Goal: Task Accomplishment & Management: Complete application form

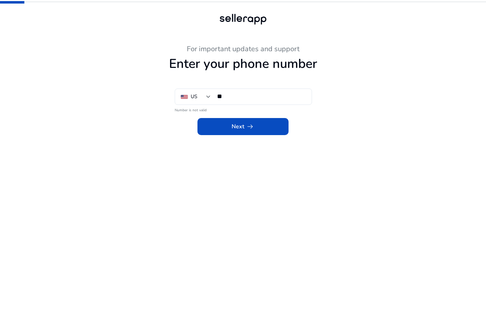
click at [265, 97] on input "**" at bounding box center [261, 96] width 89 height 8
type input "**********"
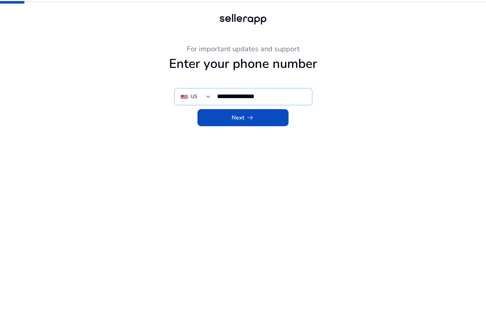
click at [261, 122] on span at bounding box center [242, 117] width 91 height 17
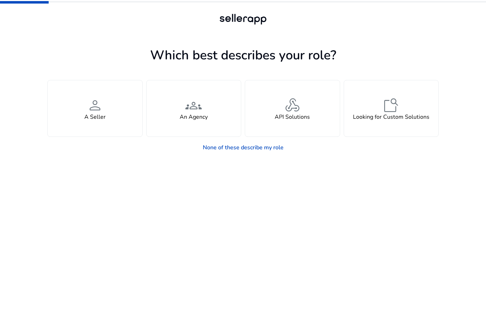
click at [106, 124] on div "person A Seller" at bounding box center [95, 108] width 95 height 56
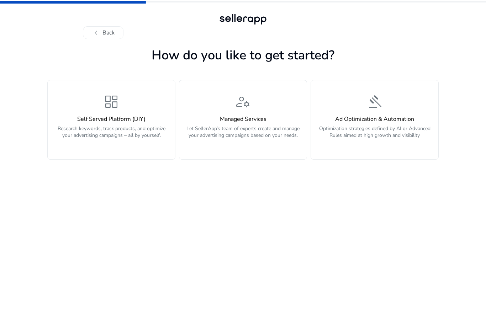
click at [137, 127] on p "Research keywords, track products, and optimize your advertising campaigns – al…" at bounding box center [111, 135] width 119 height 21
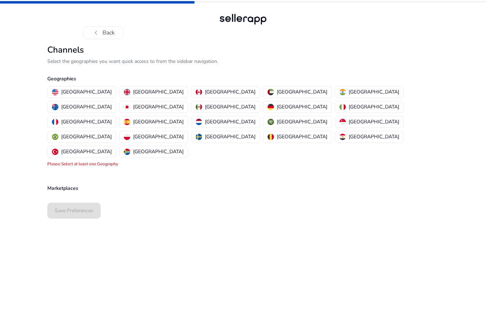
click at [74, 89] on p "[GEOGRAPHIC_DATA]" at bounding box center [86, 91] width 50 height 7
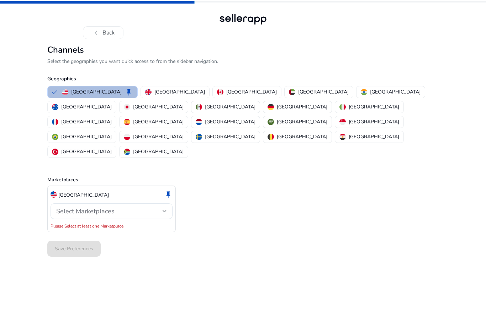
click at [113, 207] on span "Select Marketplaces" at bounding box center [85, 211] width 58 height 9
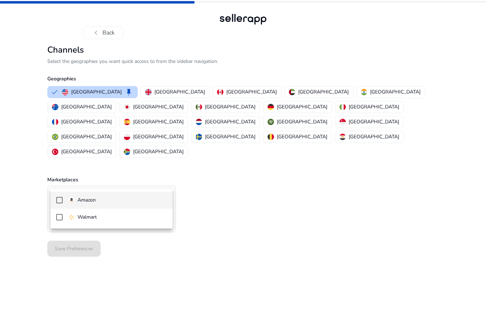
click at [116, 203] on span "Amazon" at bounding box center [117, 200] width 98 height 8
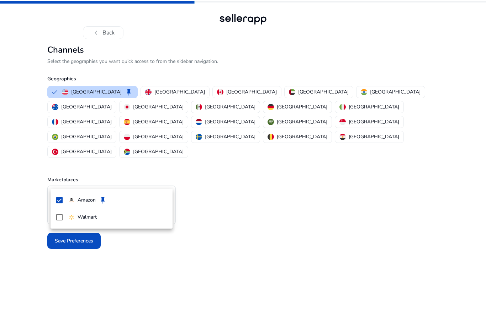
click at [59, 273] on div at bounding box center [243, 163] width 486 height 326
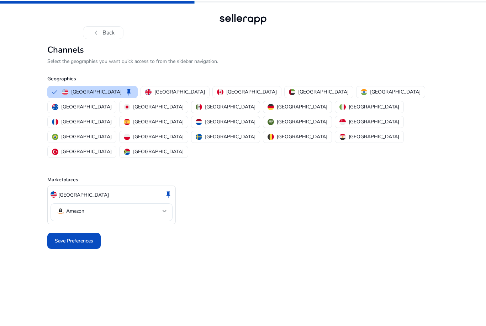
click at [112, 207] on mat-select-trigger "Amazon" at bounding box center [109, 211] width 106 height 9
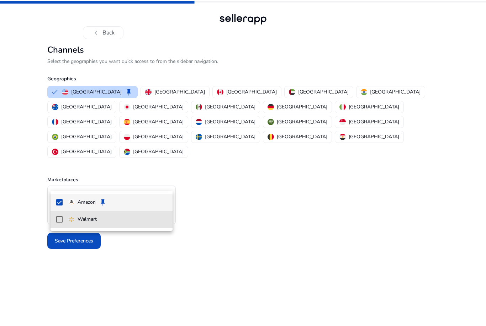
click at [86, 223] on p "Walmart" at bounding box center [87, 219] width 19 height 8
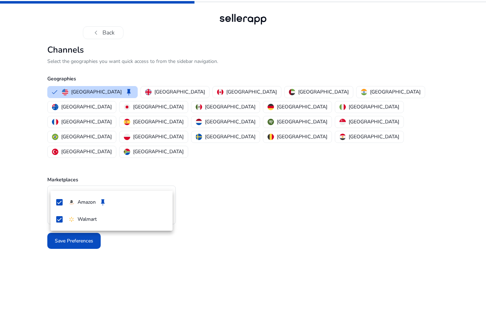
click at [218, 179] on div at bounding box center [243, 163] width 486 height 326
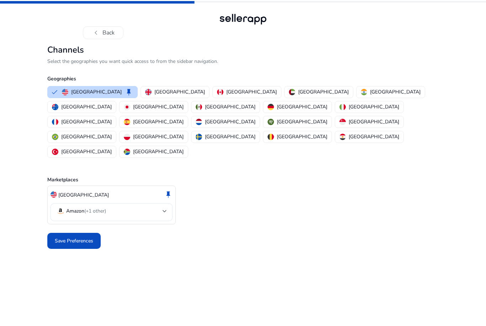
click at [68, 233] on span at bounding box center [73, 241] width 53 height 17
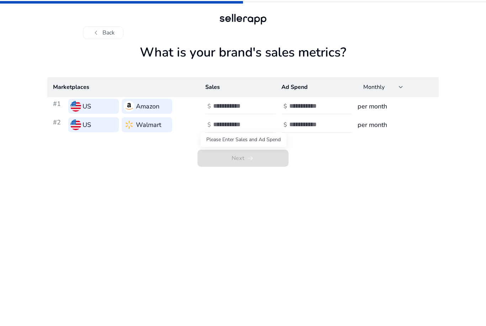
click at [226, 165] on span "Next arrow_right_alt" at bounding box center [242, 158] width 91 height 17
click at [326, 183] on app-sales-metrics "What is your brand's sales metrics? Marketplaces Sales Ad Spend Monthly #1 US A…" at bounding box center [242, 185] width 391 height 281
click at [368, 107] on h3 "per month" at bounding box center [394, 106] width 75 height 10
click at [396, 86] on div "Monthly" at bounding box center [381, 87] width 36 height 8
click at [394, 86] on div at bounding box center [243, 163] width 486 height 326
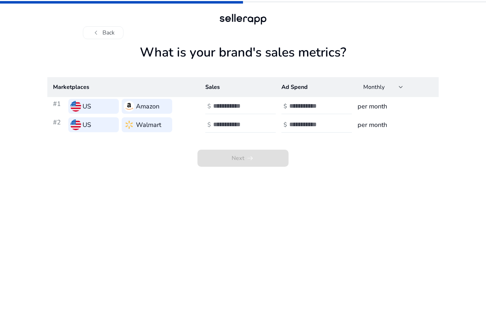
click at [242, 16] on div at bounding box center [242, 19] width 51 height 14
click at [105, 37] on button "chevron_left Back" at bounding box center [103, 32] width 41 height 13
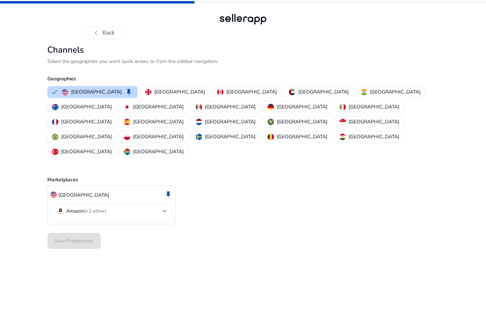
click at [98, 36] on span "chevron_left" at bounding box center [96, 32] width 9 height 9
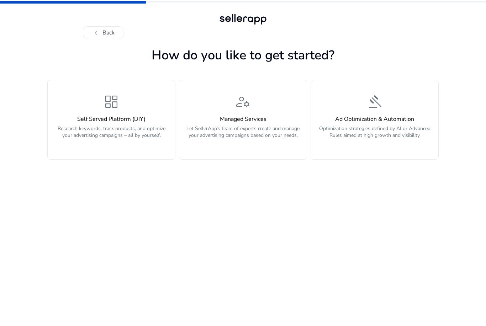
click at [393, 121] on h4 "Ad Optimization & Automation" at bounding box center [374, 119] width 119 height 7
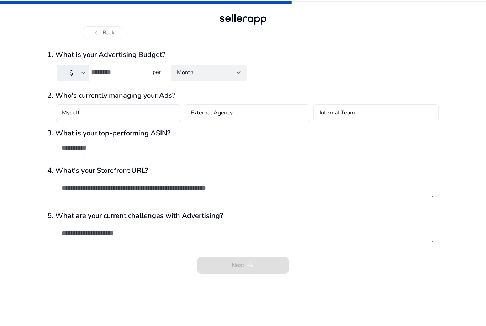
click at [106, 31] on button "chevron_left Back" at bounding box center [103, 32] width 41 height 13
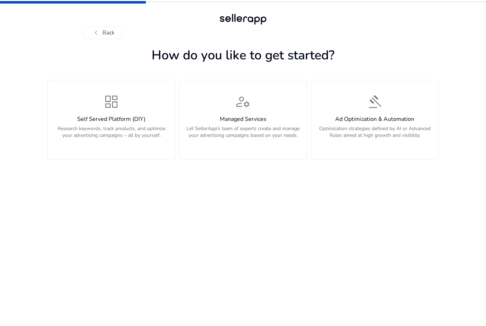
click at [252, 23] on div at bounding box center [242, 19] width 51 height 14
click at [110, 31] on button "chevron_left Back" at bounding box center [103, 32] width 41 height 13
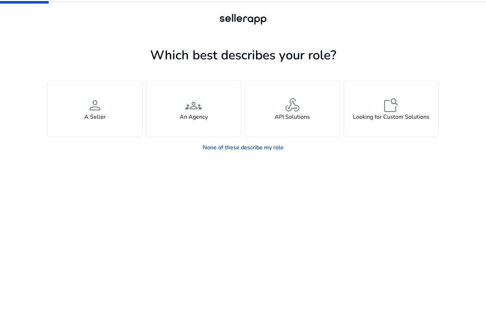
click at [247, 8] on div at bounding box center [243, 19] width 486 height 39
